Goal: Task Accomplishment & Management: Manage account settings

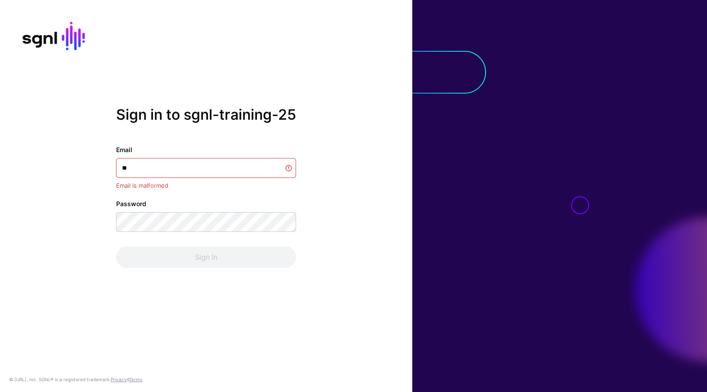
type input "***"
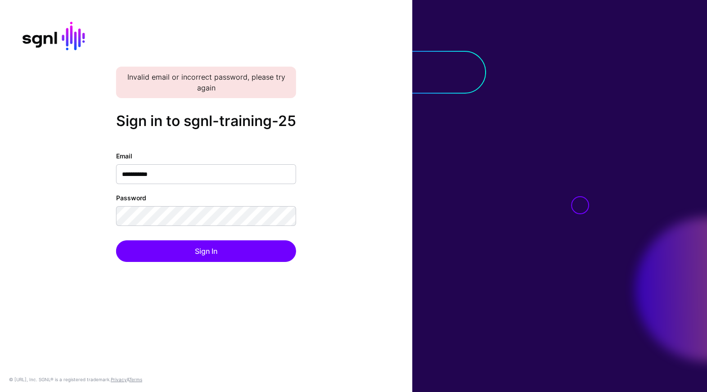
click at [294, 196] on div "**********" at bounding box center [206, 206] width 180 height 111
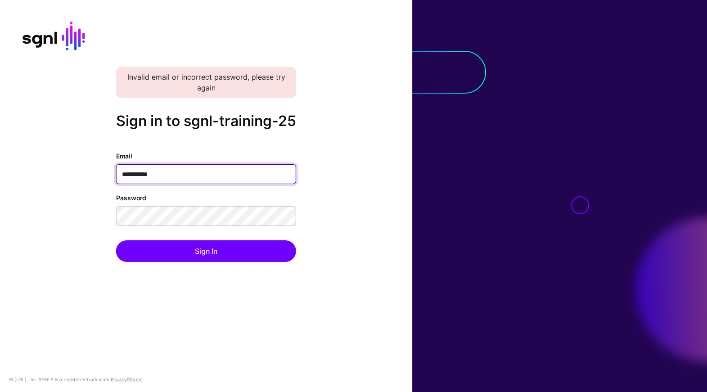
click at [187, 179] on input "**********" at bounding box center [206, 174] width 180 height 20
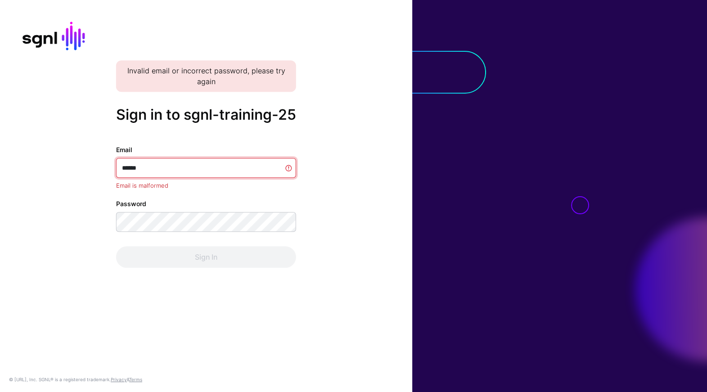
type input "*******"
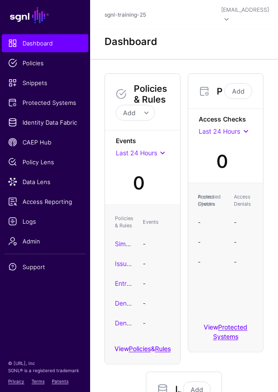
click at [211, 36] on div "Dashboard" at bounding box center [184, 42] width 166 height 12
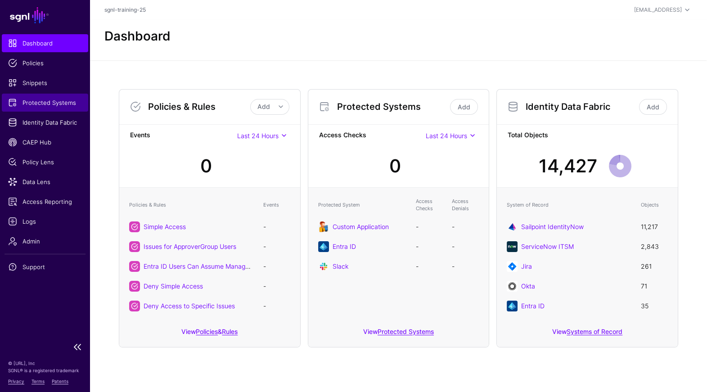
click at [50, 100] on span "Protected Systems" at bounding box center [45, 102] width 74 height 9
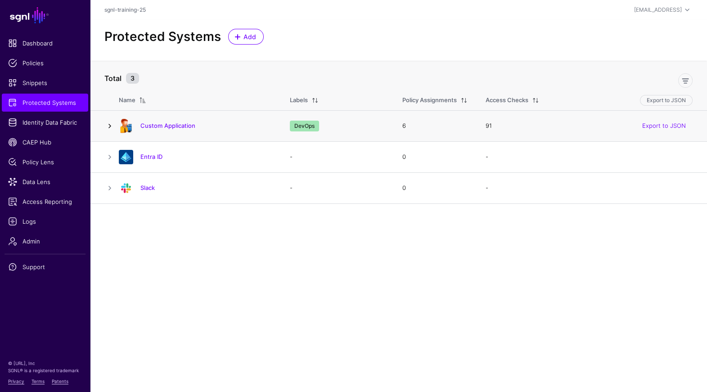
click at [112, 121] on link at bounding box center [109, 126] width 11 height 11
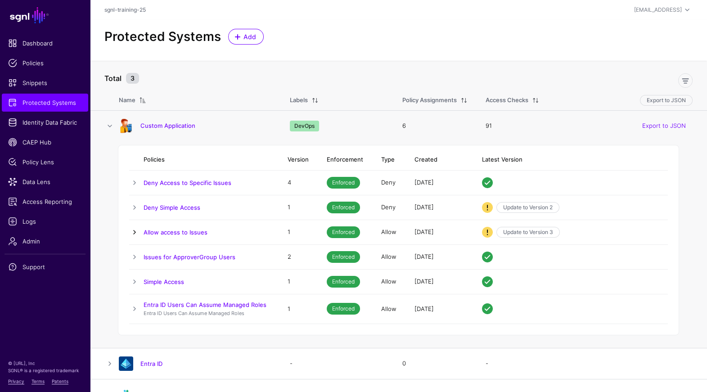
click at [132, 233] on link at bounding box center [134, 232] width 11 height 11
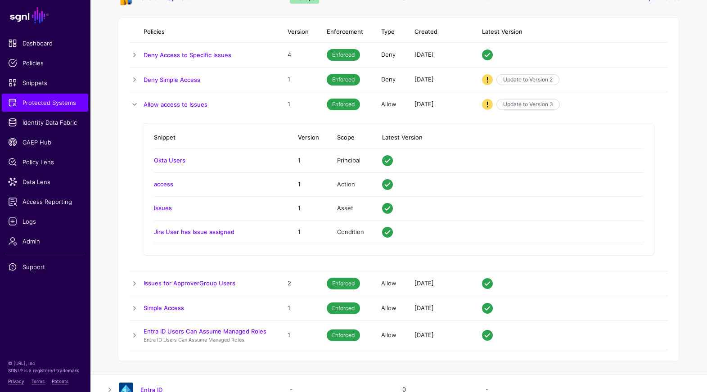
scroll to position [125, 0]
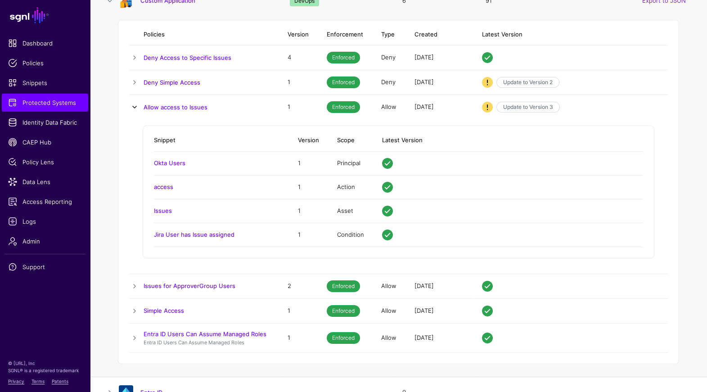
click at [134, 107] on link at bounding box center [134, 107] width 11 height 11
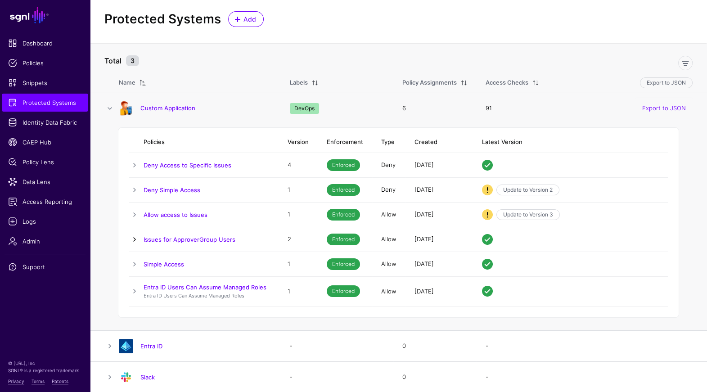
click at [135, 238] on link at bounding box center [134, 239] width 11 height 11
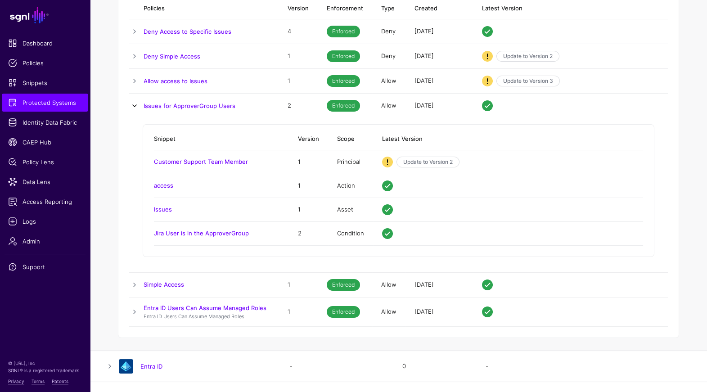
scroll to position [152, 0]
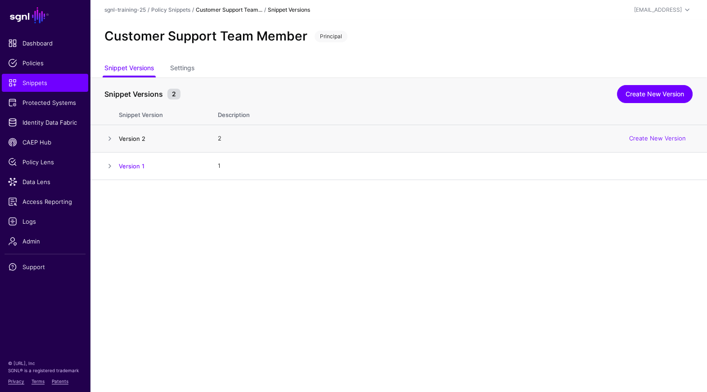
click at [128, 135] on link "Version 2" at bounding box center [132, 138] width 27 height 7
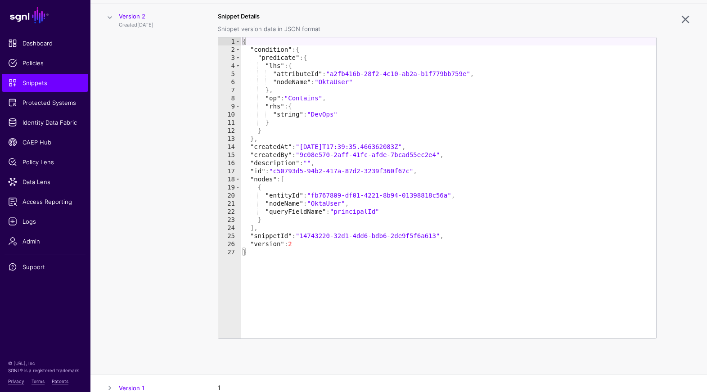
scroll to position [125, 0]
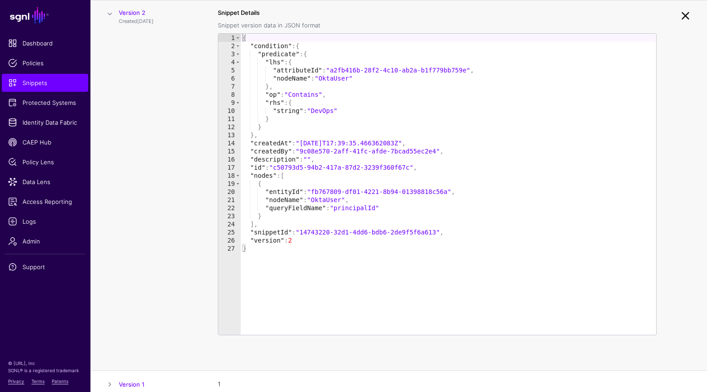
click at [686, 15] on link at bounding box center [685, 16] width 14 height 14
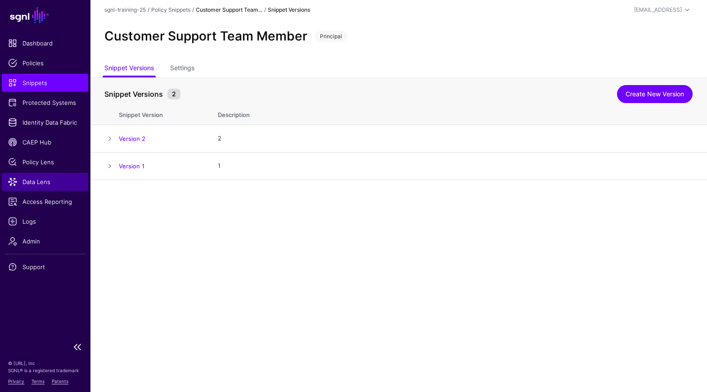
click at [40, 184] on span "Data Lens" at bounding box center [45, 181] width 74 height 9
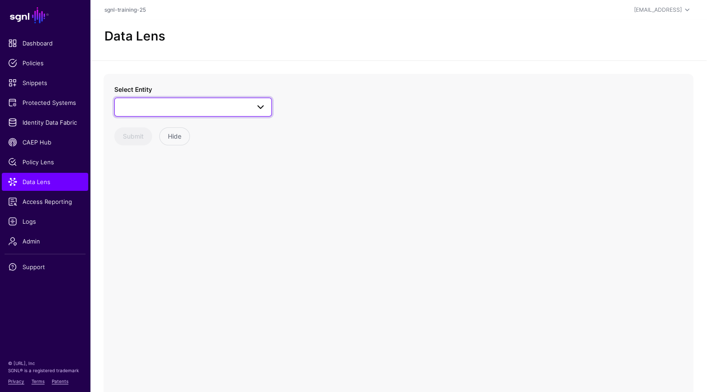
click at [200, 105] on span at bounding box center [193, 107] width 146 height 11
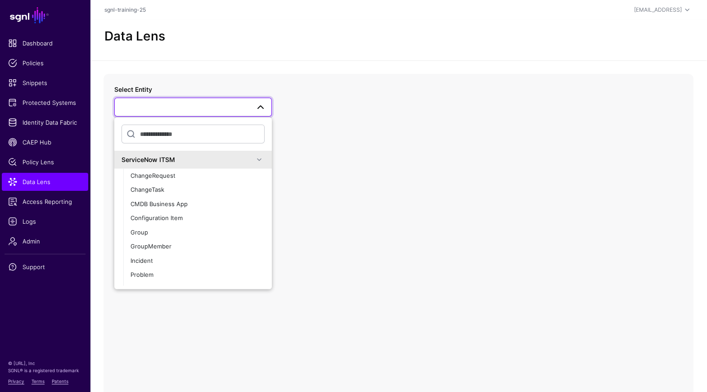
click at [208, 166] on div "ServiceNow ITSM" at bounding box center [192, 159] width 157 height 18
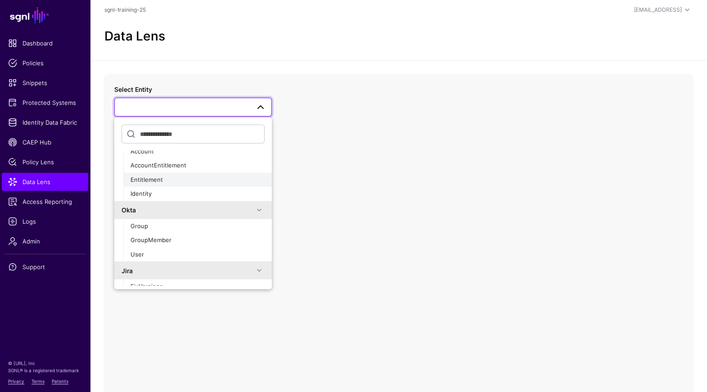
scroll to position [40, 0]
click at [172, 230] on div "Group" at bounding box center [197, 227] width 134 height 9
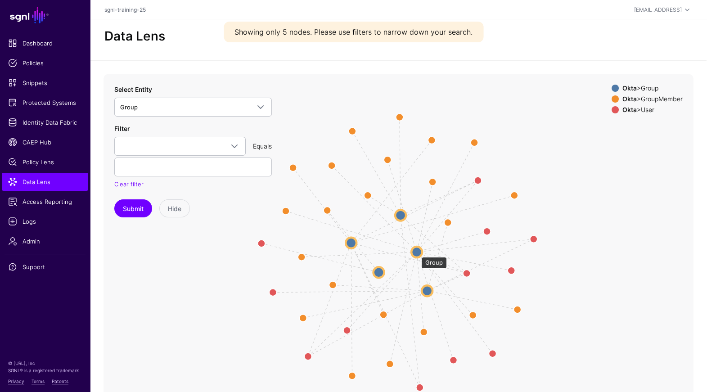
click at [417, 252] on circle at bounding box center [416, 251] width 11 height 11
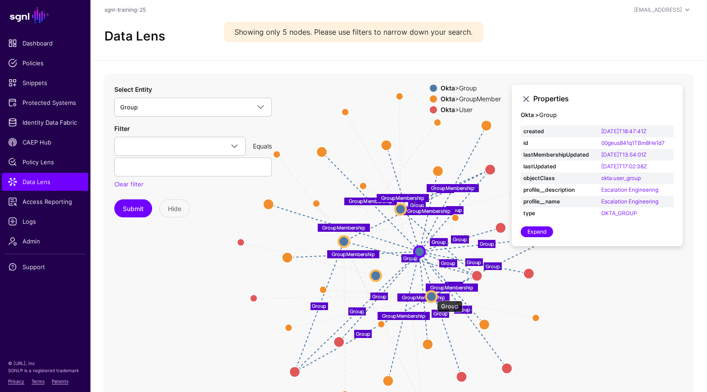
click at [432, 296] on circle at bounding box center [431, 296] width 11 height 11
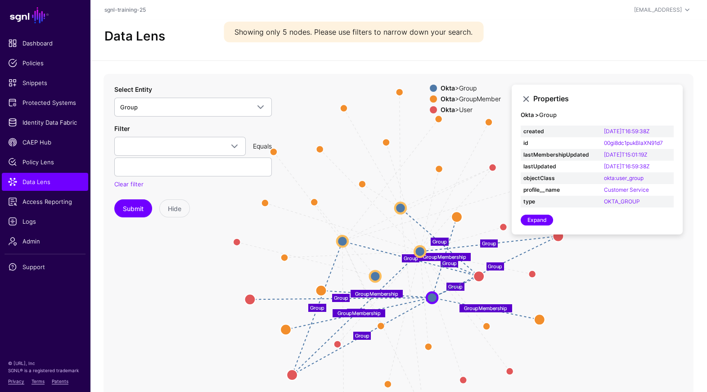
click at [372, 270] on icon "GroupMembership GroupMembership Group Group GroupMembership GroupMembership Gro…" at bounding box center [398, 254] width 590 height 360
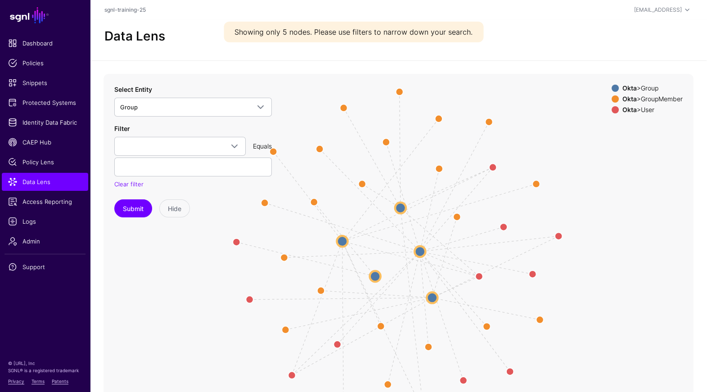
click at [372, 272] on circle at bounding box center [375, 276] width 11 height 11
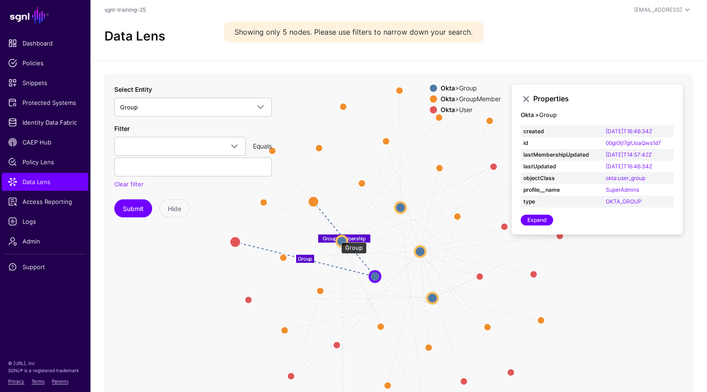
click at [338, 239] on circle at bounding box center [341, 240] width 11 height 11
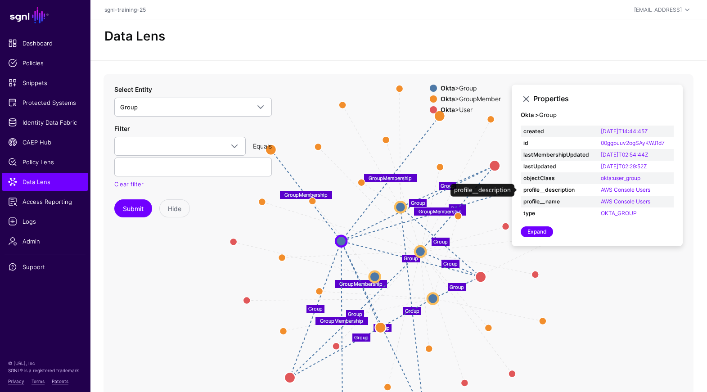
click at [659, 188] on td "AWS Console Users" at bounding box center [636, 190] width 76 height 12
drag, startPoint x: 655, startPoint y: 190, endPoint x: 597, endPoint y: 188, distance: 58.5
click at [598, 188] on td "AWS Console Users" at bounding box center [636, 190] width 76 height 12
copy link "AWS Console Users"
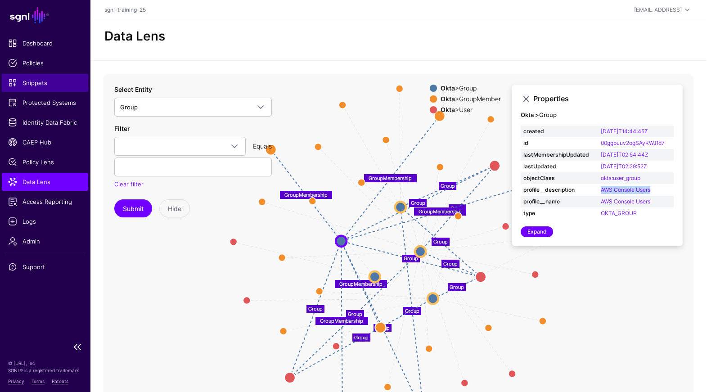
click at [35, 85] on span "Snippets" at bounding box center [45, 82] width 74 height 9
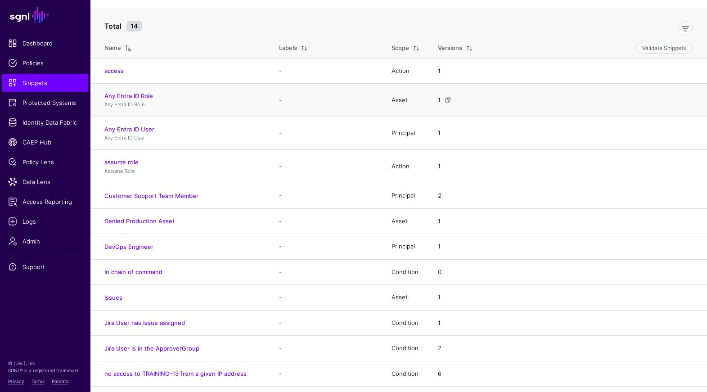
scroll to position [63, 0]
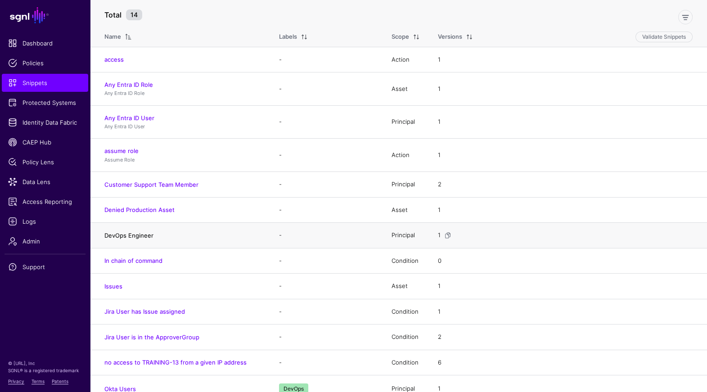
click at [144, 237] on link "DevOps Engineer" at bounding box center [128, 235] width 49 height 7
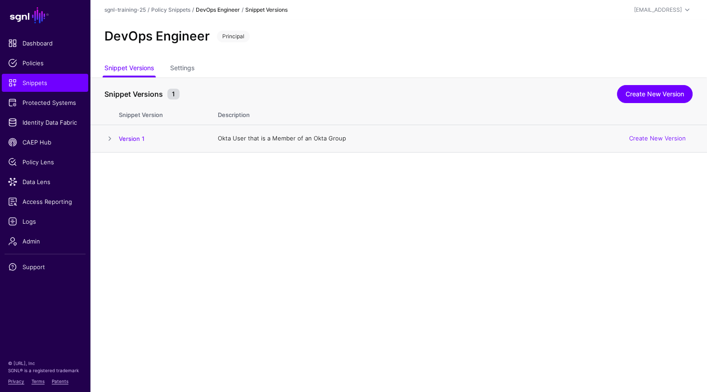
click at [112, 136] on span at bounding box center [109, 138] width 11 height 11
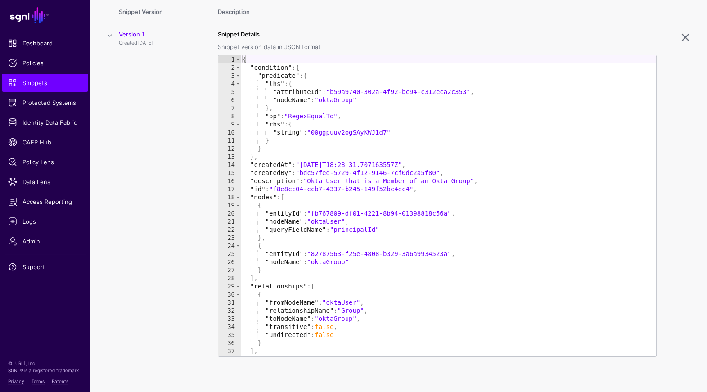
scroll to position [99, 0]
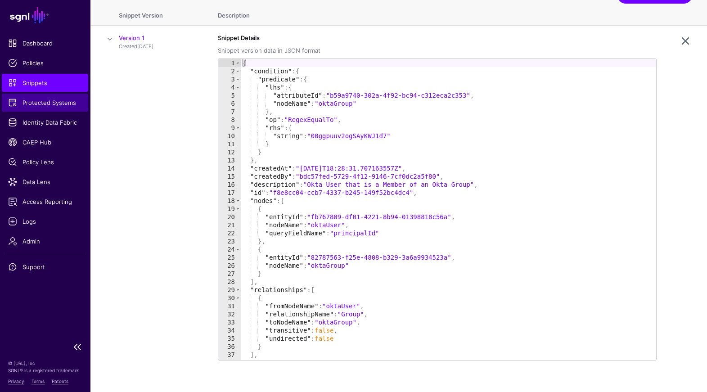
click at [38, 102] on span "Protected Systems" at bounding box center [45, 102] width 74 height 9
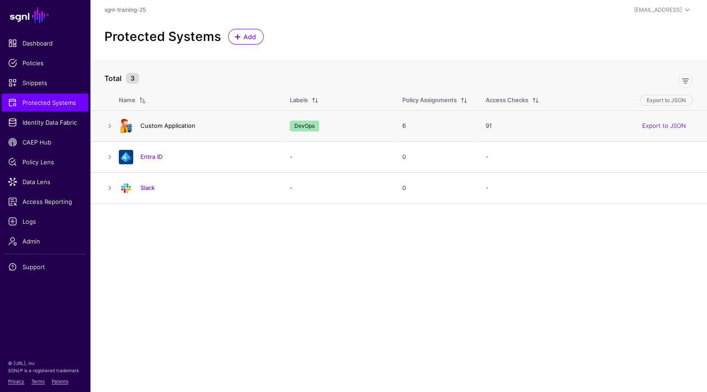
click at [170, 129] on link "Custom Application" at bounding box center [167, 125] width 55 height 7
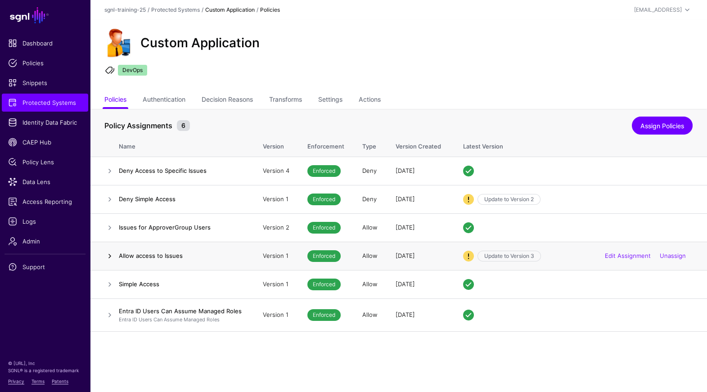
click at [108, 254] on link at bounding box center [109, 256] width 11 height 11
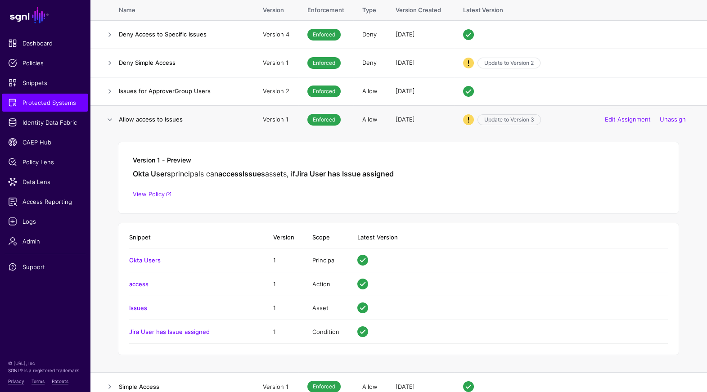
scroll to position [142, 0]
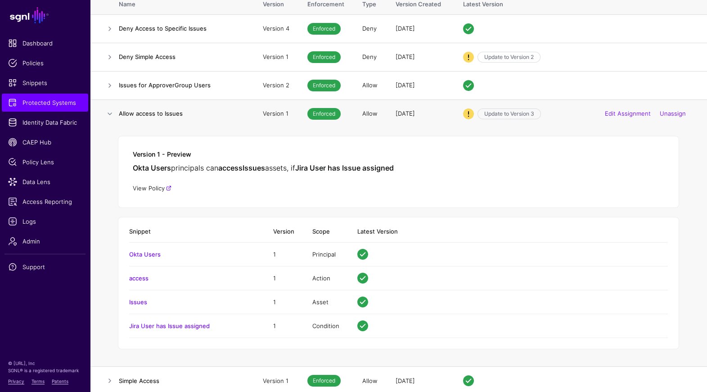
click at [151, 185] on link "View Policy" at bounding box center [152, 187] width 39 height 7
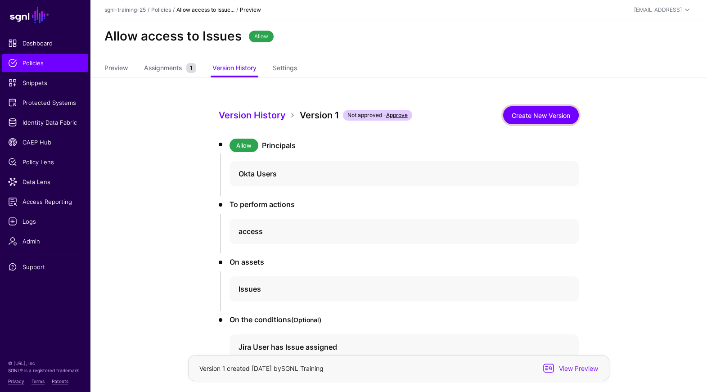
click at [553, 116] on link "Create New Version" at bounding box center [541, 115] width 76 height 18
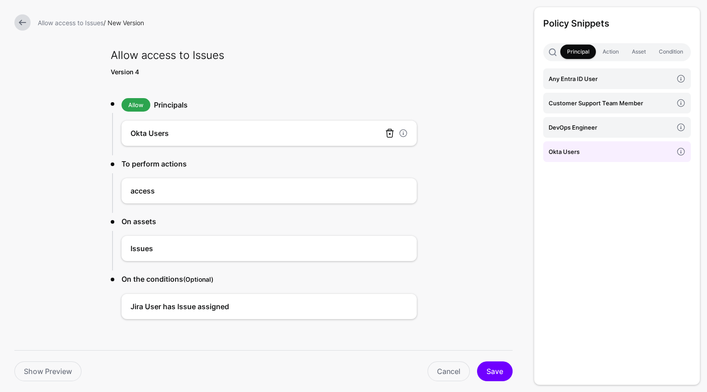
click at [388, 133] on link at bounding box center [389, 133] width 11 height 11
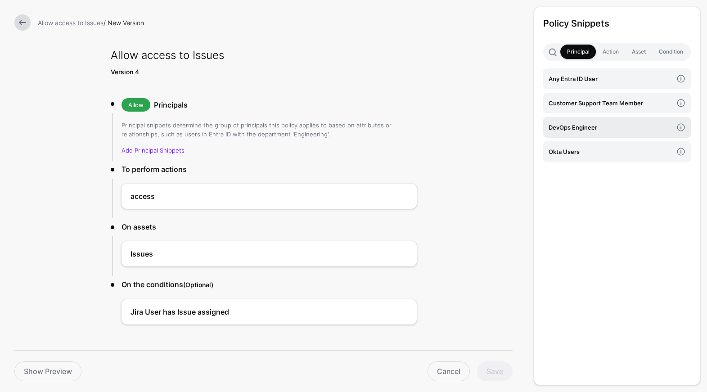
click at [591, 131] on h4 "DevOps Engineer" at bounding box center [610, 127] width 124 height 10
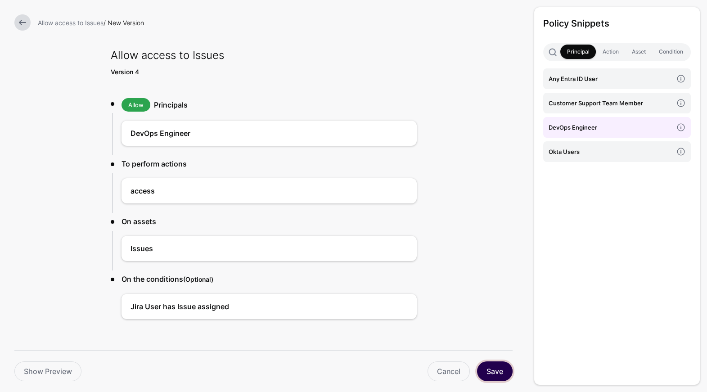
click at [489, 372] on button "Save" at bounding box center [495, 371] width 36 height 20
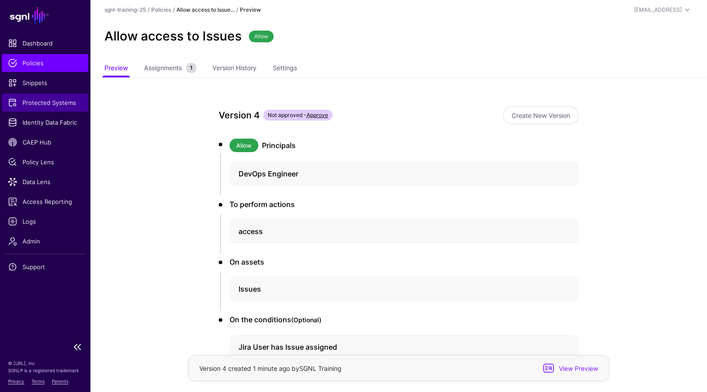
click at [47, 104] on span "Protected Systems" at bounding box center [45, 102] width 74 height 9
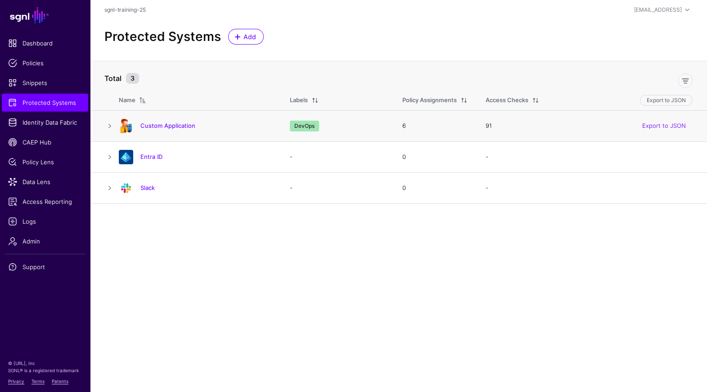
click at [115, 133] on td at bounding box center [104, 125] width 29 height 31
click at [109, 124] on link at bounding box center [109, 126] width 11 height 11
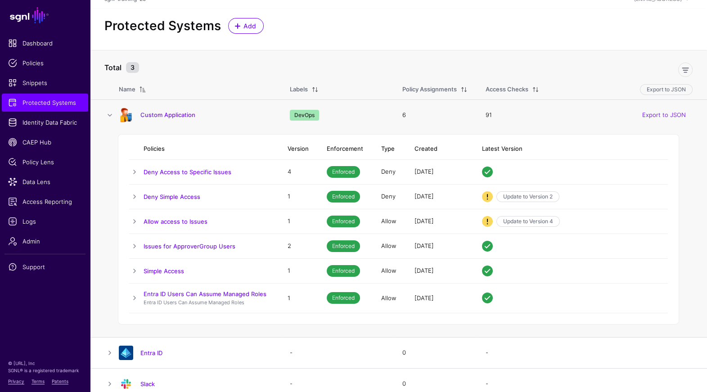
scroll to position [8, 0]
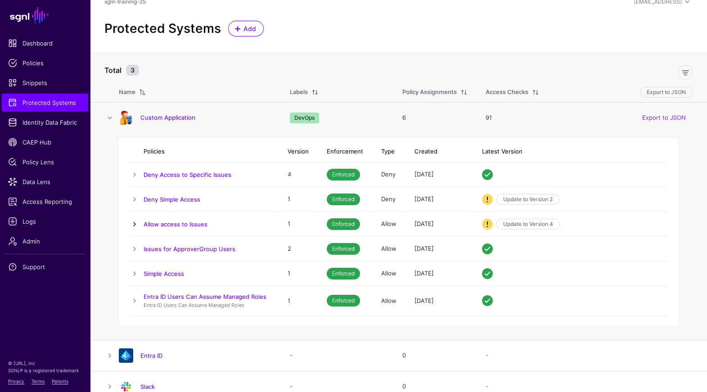
click at [136, 225] on link at bounding box center [134, 224] width 11 height 11
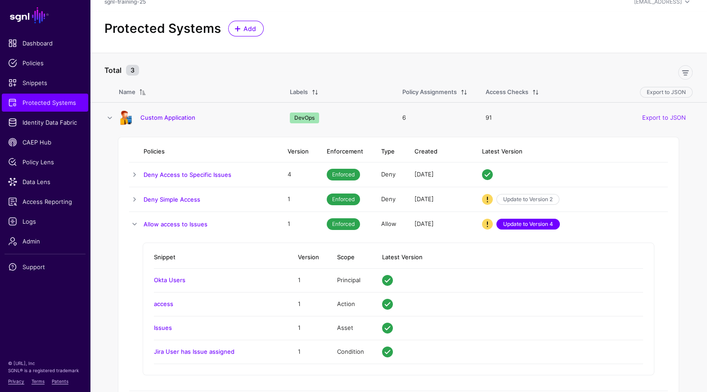
click at [537, 219] on link "Update to Version 4" at bounding box center [527, 224] width 63 height 11
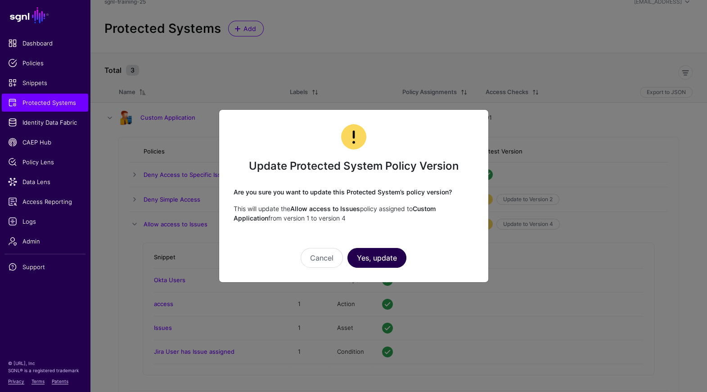
click at [371, 256] on button "Yes, update" at bounding box center [376, 258] width 59 height 20
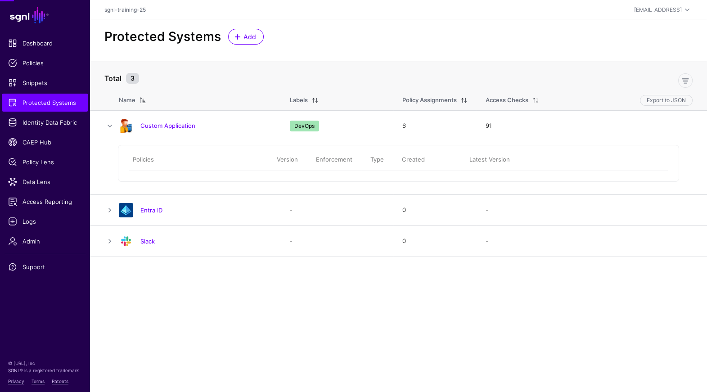
scroll to position [0, 0]
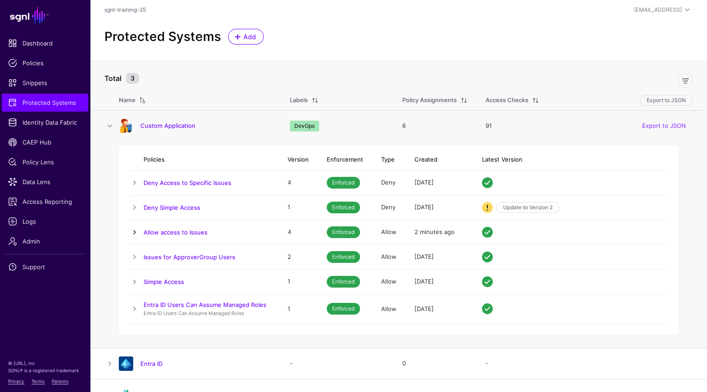
click at [134, 228] on link at bounding box center [134, 232] width 11 height 11
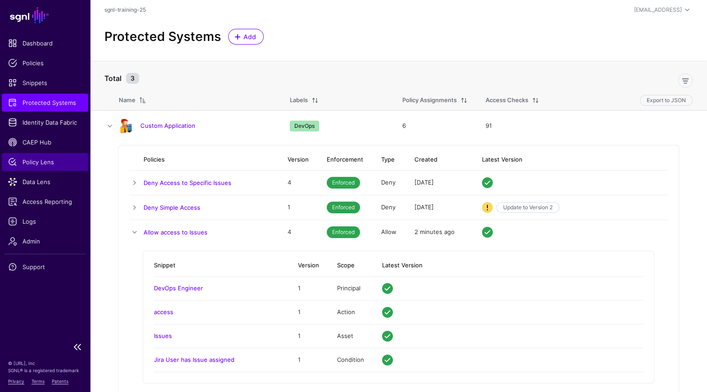
click at [36, 166] on span "Policy Lens" at bounding box center [45, 161] width 74 height 9
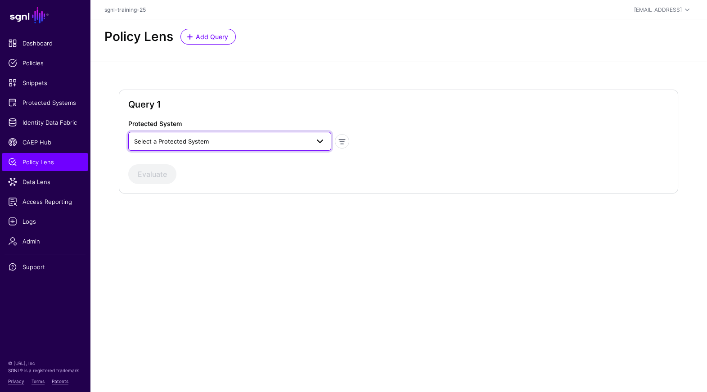
click at [243, 138] on span "Select a Protected System" at bounding box center [221, 141] width 175 height 10
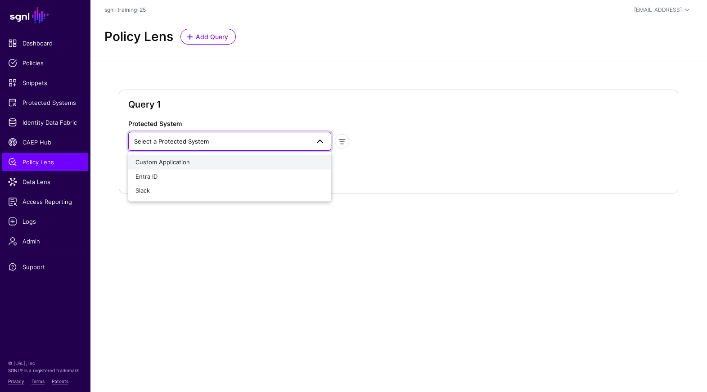
click at [233, 166] on div "Custom Application" at bounding box center [229, 162] width 188 height 9
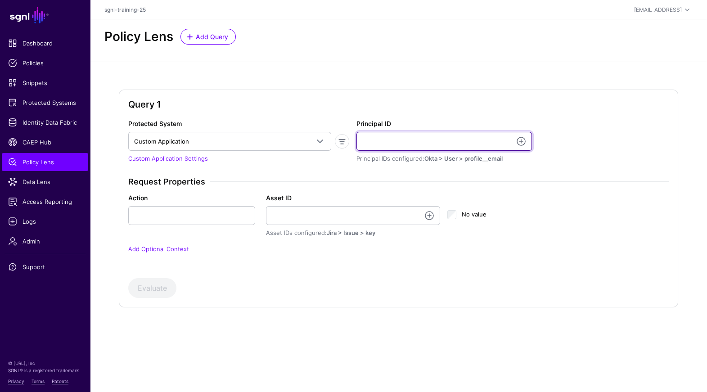
click at [418, 146] on input "Principal ID" at bounding box center [443, 141] width 175 height 19
type input "**********"
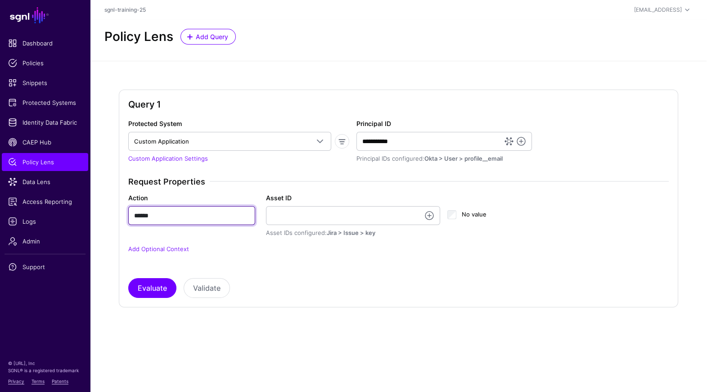
type input "******"
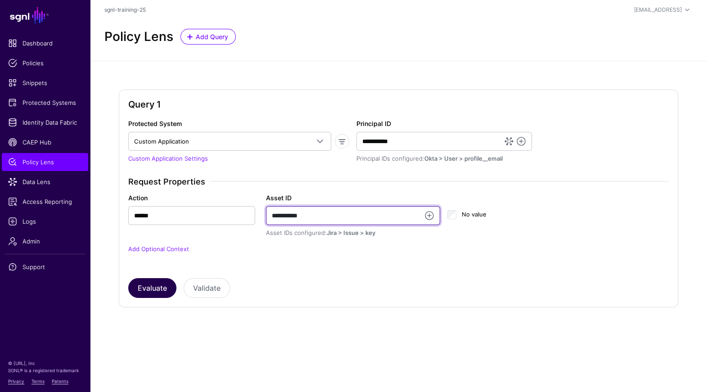
type input "**********"
click at [144, 288] on button "Evaluate" at bounding box center [152, 288] width 48 height 20
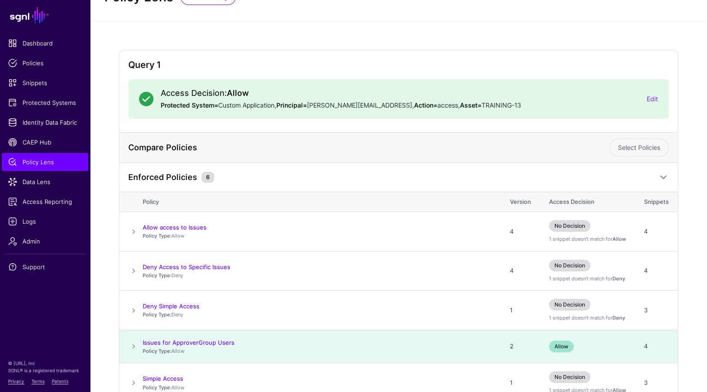
scroll to position [125, 0]
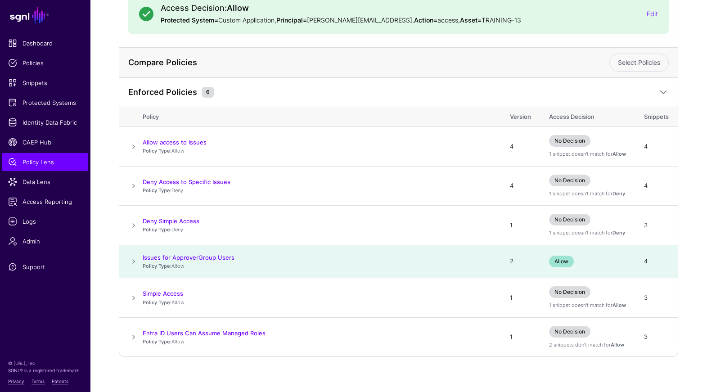
click at [137, 262] on span at bounding box center [133, 261] width 11 height 11
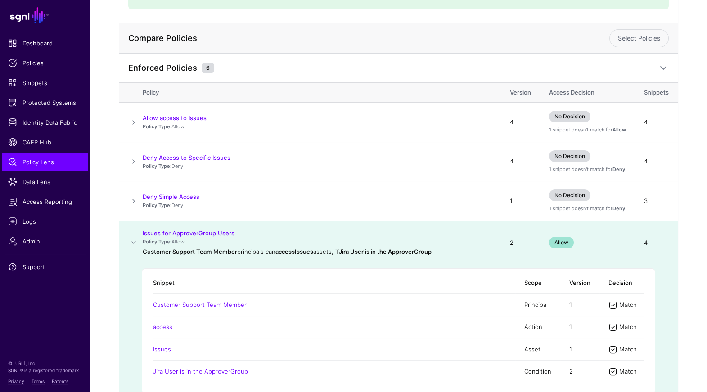
scroll to position [140, 0]
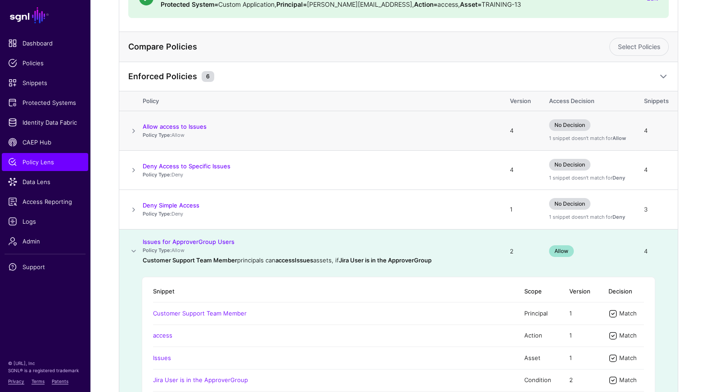
click at [134, 122] on td at bounding box center [130, 131] width 23 height 40
click at [131, 125] on span at bounding box center [133, 130] width 11 height 11
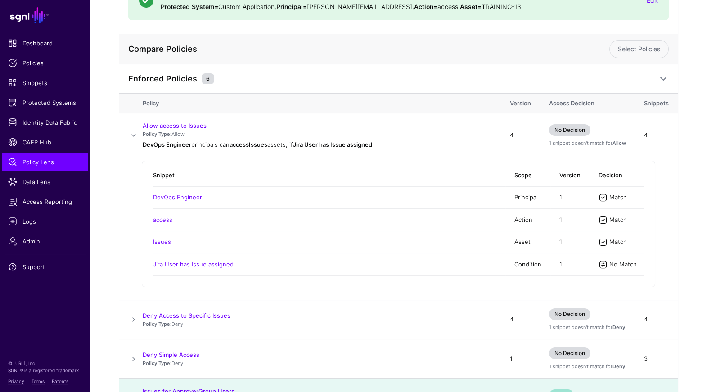
scroll to position [106, 0]
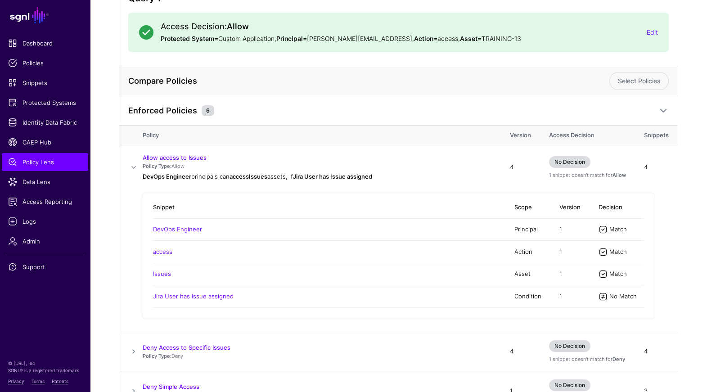
click at [653, 40] on div "Access Decision: Allow Protected System= Custom Application, Principal= joe@sgn…" at bounding box center [398, 33] width 519 height 22
click at [653, 35] on link "Edit" at bounding box center [651, 32] width 11 height 8
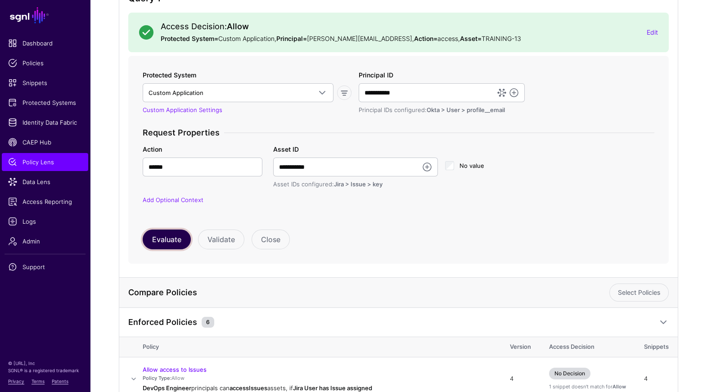
click at [157, 233] on button "Evaluate" at bounding box center [167, 239] width 48 height 20
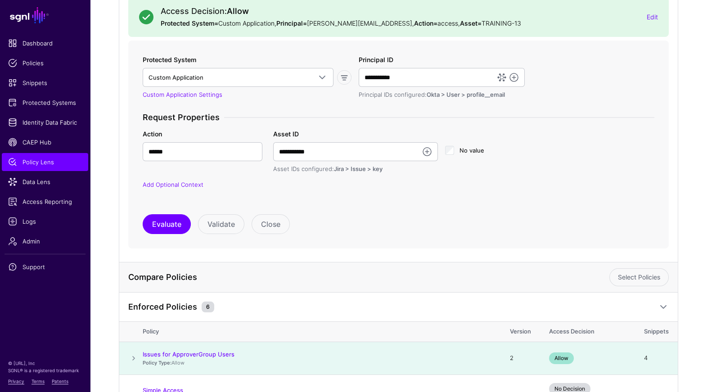
scroll to position [319, 0]
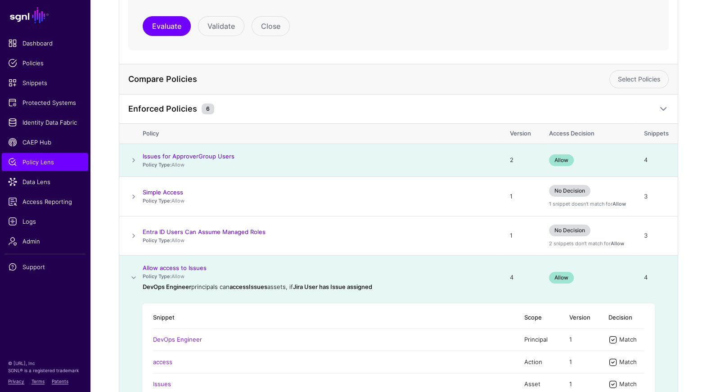
click at [135, 158] on span at bounding box center [133, 160] width 11 height 11
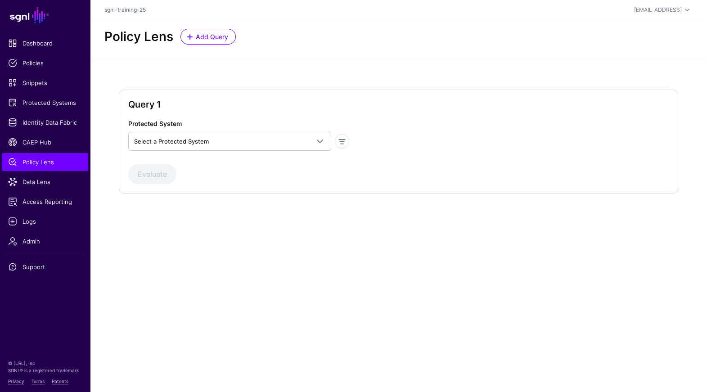
click at [255, 130] on div "Protected System Select a Protected System Custom Application Entra ID Slack De…" at bounding box center [239, 135] width 228 height 32
click at [246, 143] on span "Select a Protected System" at bounding box center [221, 141] width 175 height 10
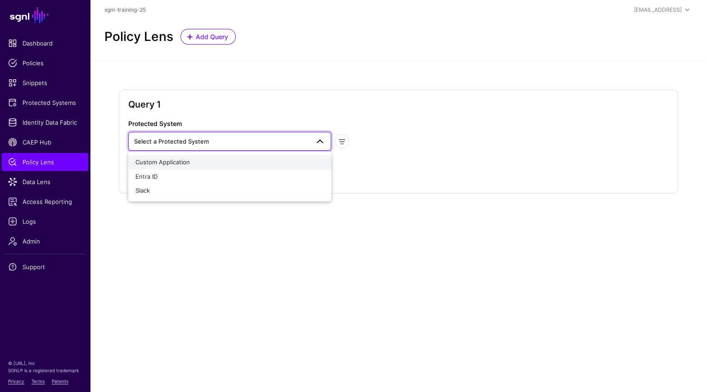
click at [224, 167] on button "Custom Application" at bounding box center [229, 162] width 203 height 14
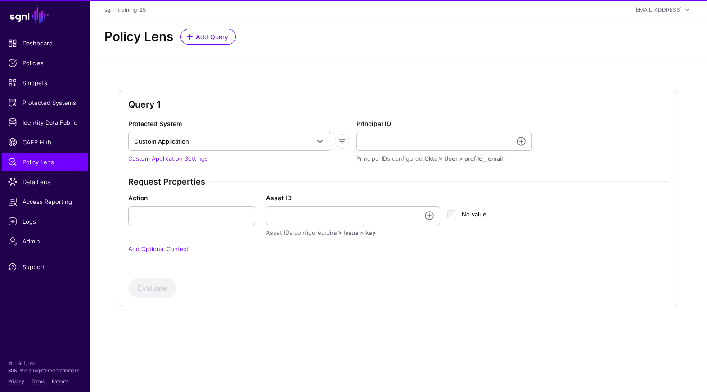
click at [435, 130] on div "Principal ID Principal IDs configured: Okta > User > profile__email" at bounding box center [443, 141] width 175 height 45
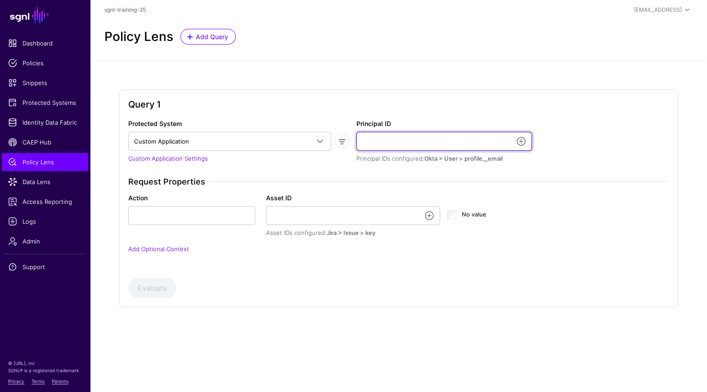
click at [430, 138] on input "Principal ID" at bounding box center [443, 141] width 175 height 19
type input "**********"
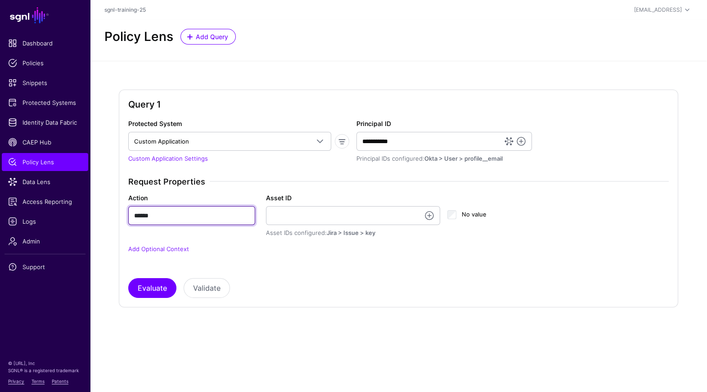
type input "******"
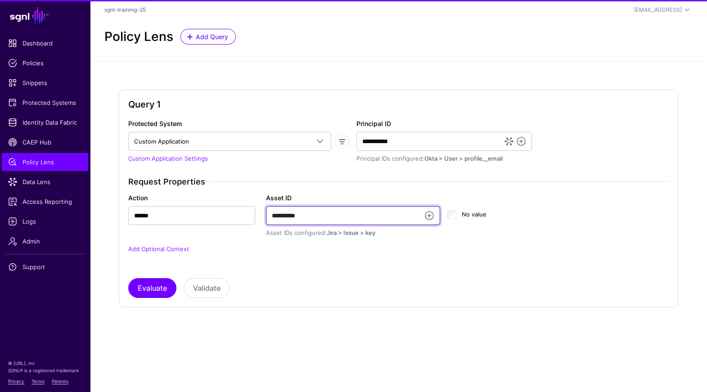
type input "**********"
click at [128, 278] on button "Evaluate" at bounding box center [152, 288] width 48 height 20
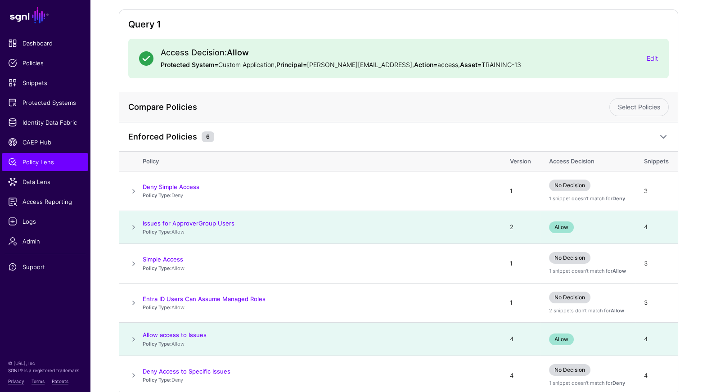
scroll to position [101, 0]
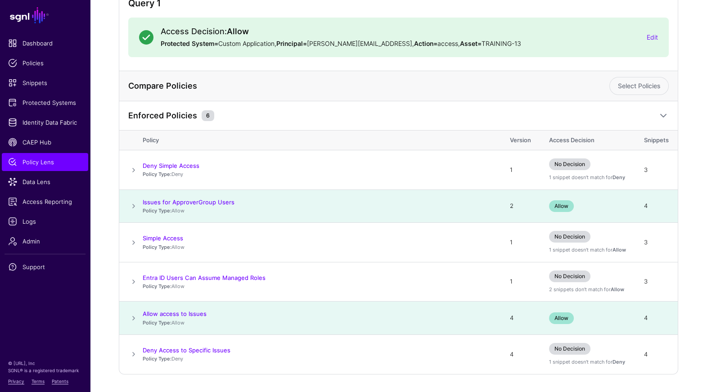
click at [136, 313] on span at bounding box center [133, 318] width 11 height 11
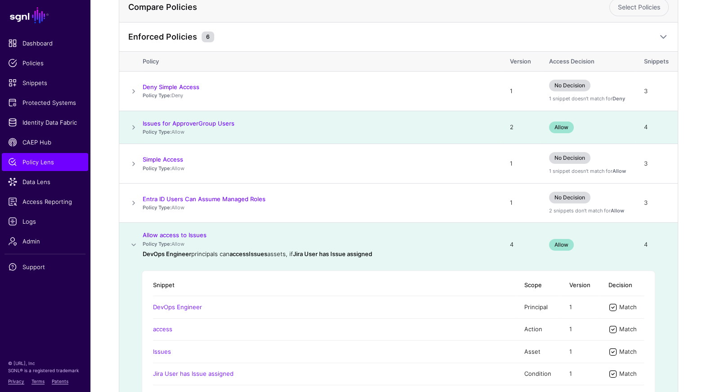
scroll to position [274, 0]
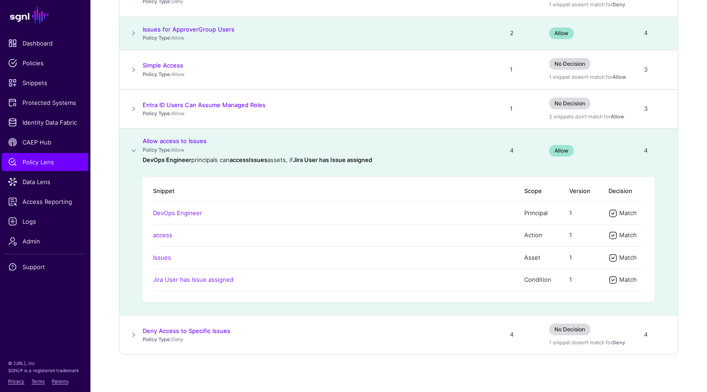
click at [134, 27] on td at bounding box center [130, 33] width 23 height 33
click at [133, 28] on span at bounding box center [133, 33] width 11 height 11
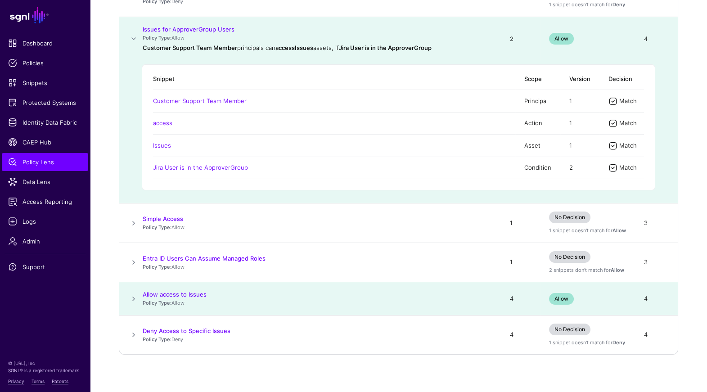
click at [133, 28] on td at bounding box center [130, 39] width 23 height 44
click at [133, 291] on td at bounding box center [130, 298] width 23 height 33
click at [133, 296] on span at bounding box center [133, 298] width 11 height 11
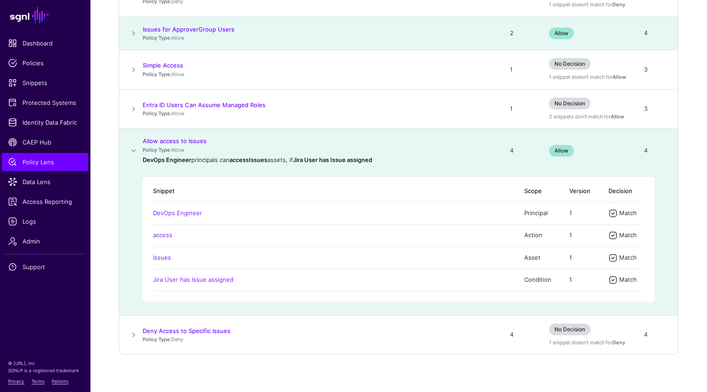
scroll to position [279, 0]
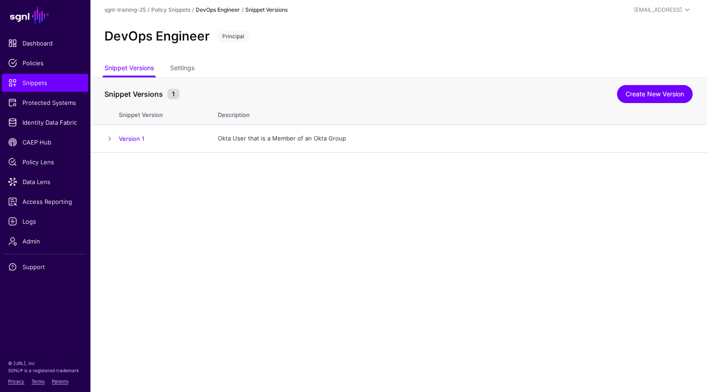
click at [196, 69] on ul "Snippet Versions Settings" at bounding box center [398, 68] width 588 height 17
click at [191, 68] on link "Settings" at bounding box center [182, 68] width 24 height 17
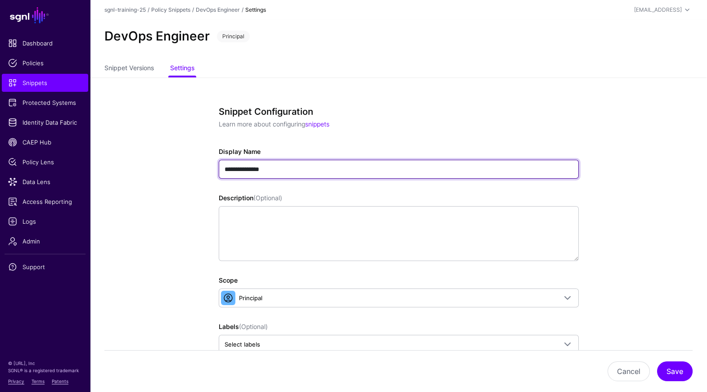
click at [295, 168] on input "**********" at bounding box center [399, 169] width 360 height 19
type input "**********"
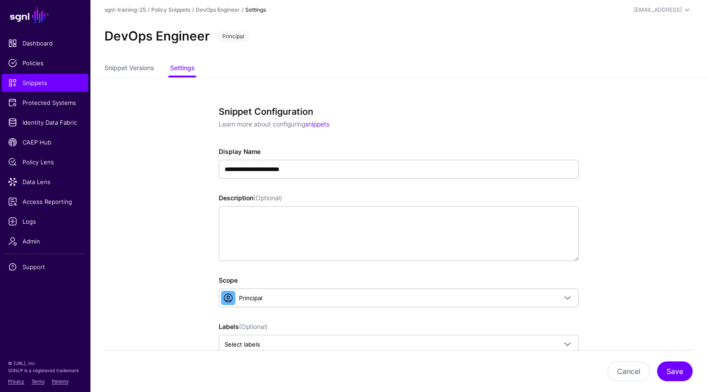
click at [605, 158] on div "**********" at bounding box center [398, 391] width 417 height 628
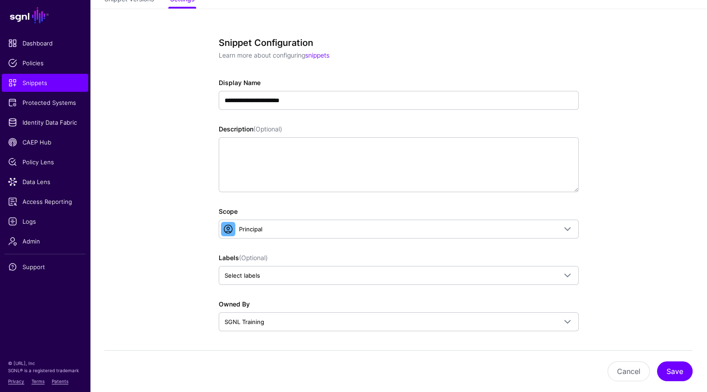
scroll to position [63, 0]
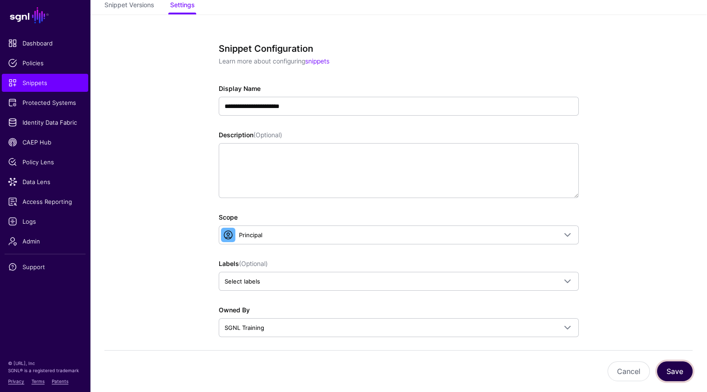
click at [674, 368] on button "Save" at bounding box center [675, 371] width 36 height 20
